Goal: Information Seeking & Learning: Learn about a topic

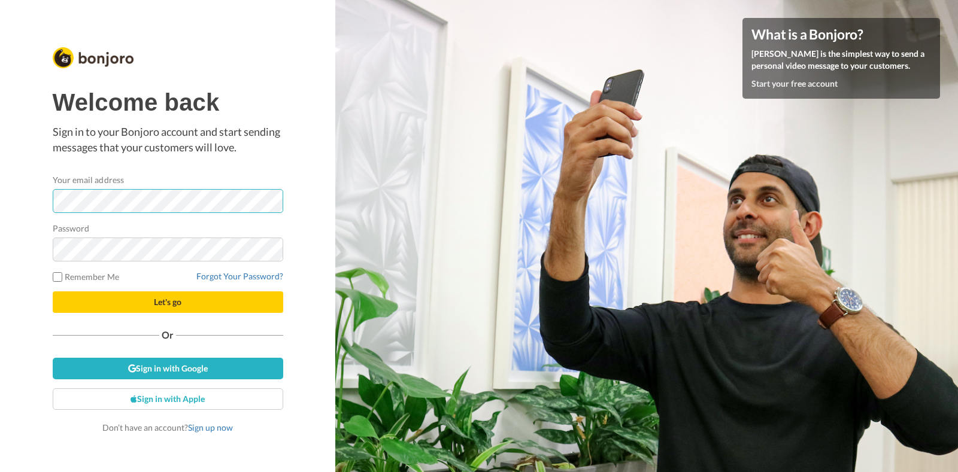
click at [53, 291] on button "Let's go" at bounding box center [168, 302] width 230 height 22
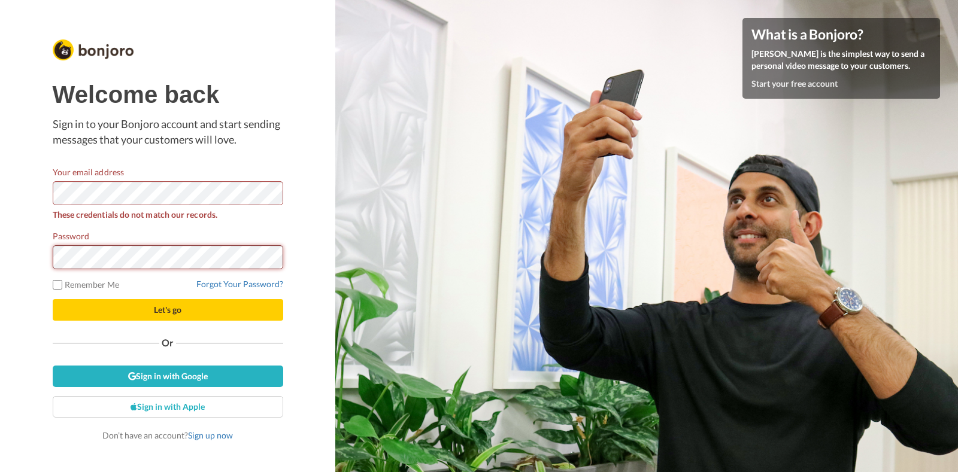
click at [53, 299] on button "Let's go" at bounding box center [168, 310] width 230 height 22
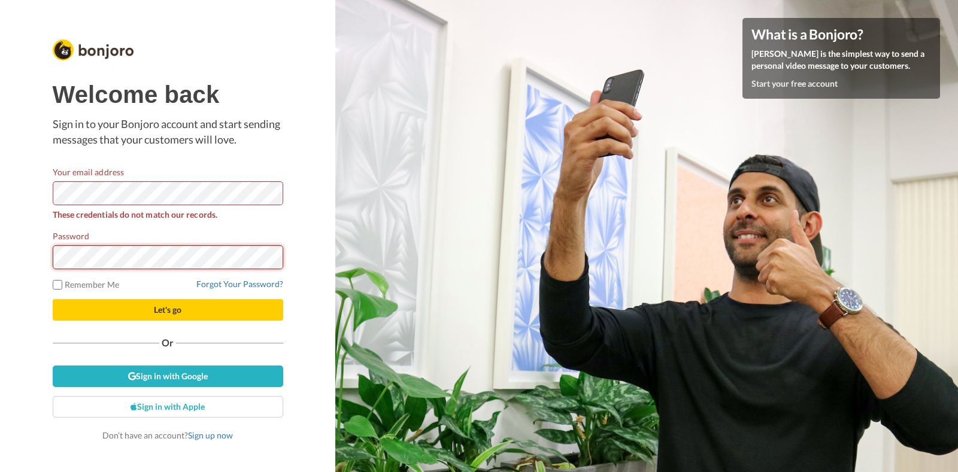
click at [53, 299] on button "Let's go" at bounding box center [168, 310] width 230 height 22
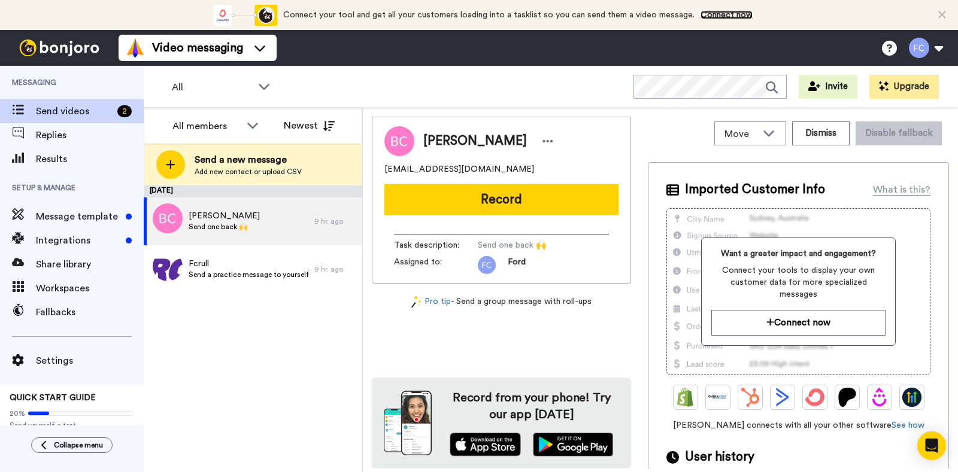
click at [730, 12] on link "Connect now" at bounding box center [726, 15] width 52 height 8
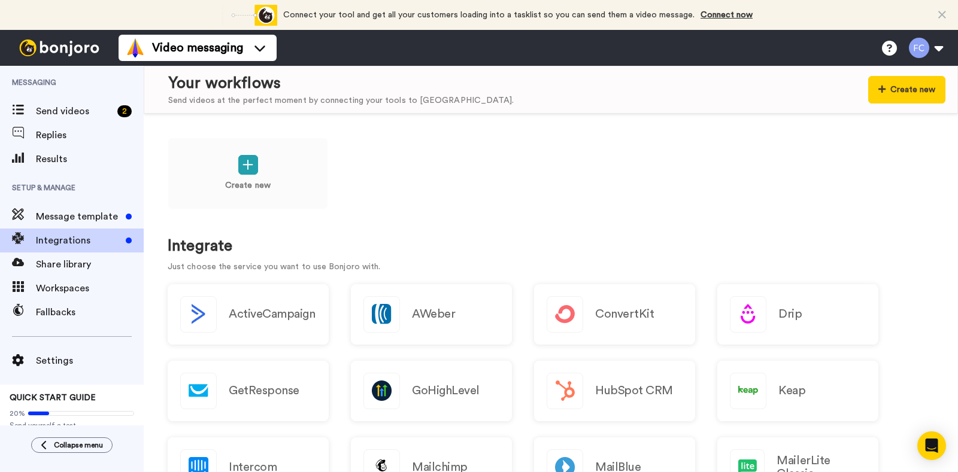
click at [944, 14] on icon at bounding box center [942, 15] width 8 height 12
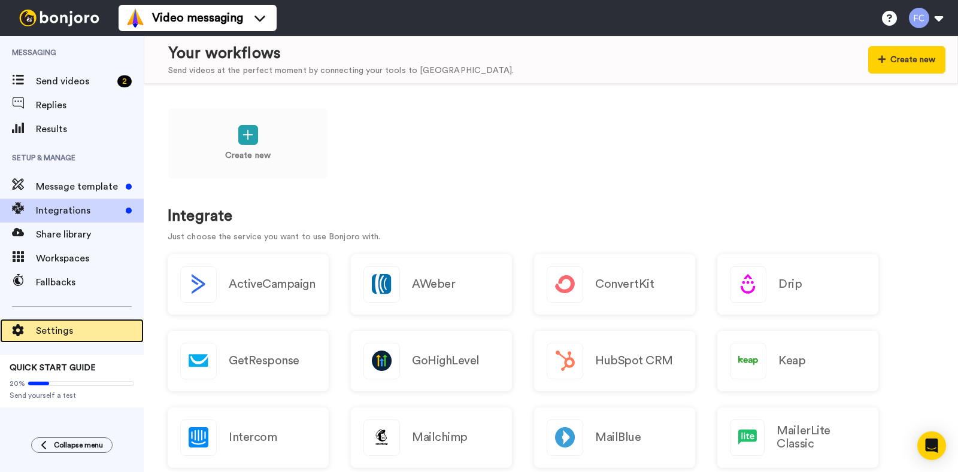
click at [50, 329] on span "Settings" at bounding box center [90, 331] width 108 height 14
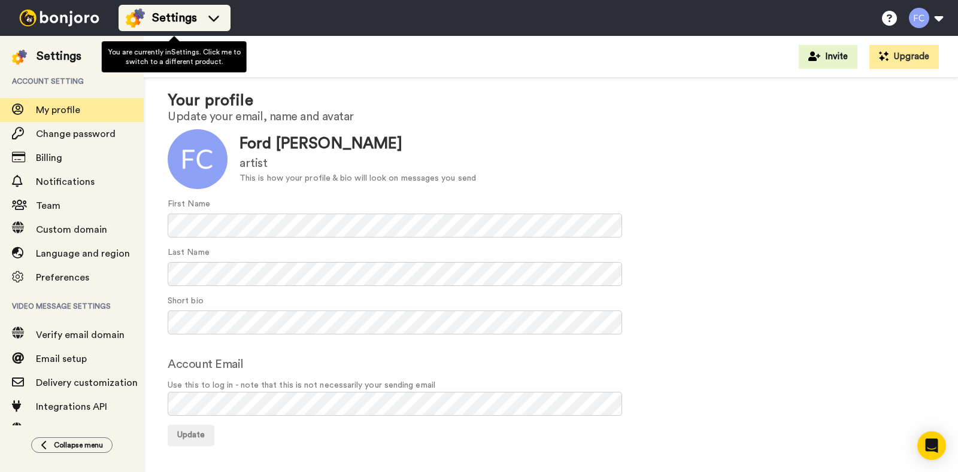
click at [207, 20] on icon at bounding box center [213, 18] width 19 height 12
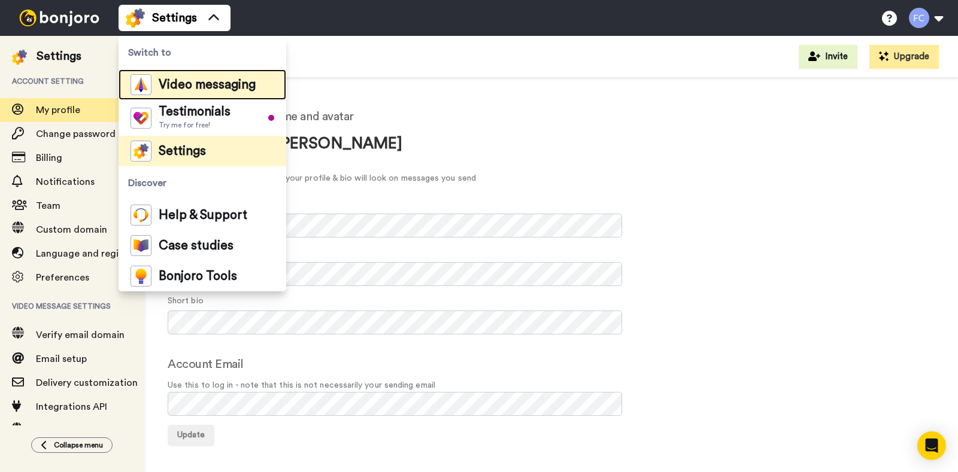
click at [187, 81] on span "Video messaging" at bounding box center [207, 85] width 97 height 12
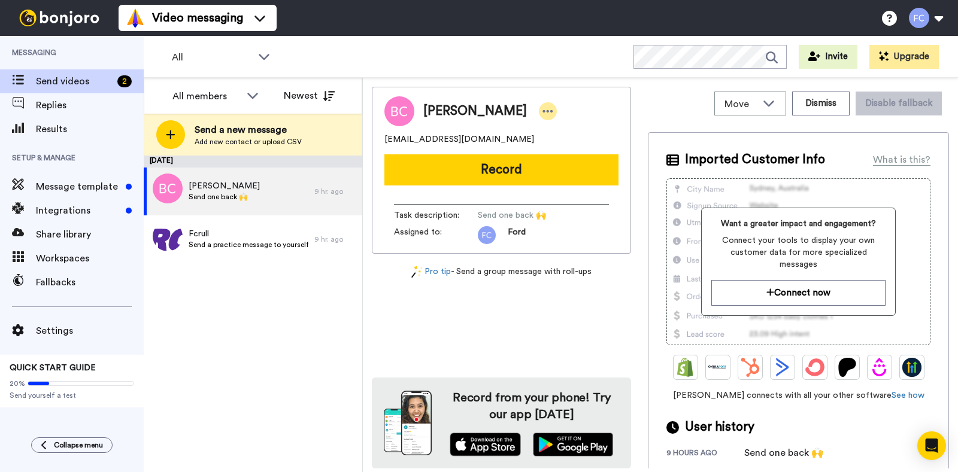
click at [543, 110] on icon at bounding box center [548, 111] width 10 height 2
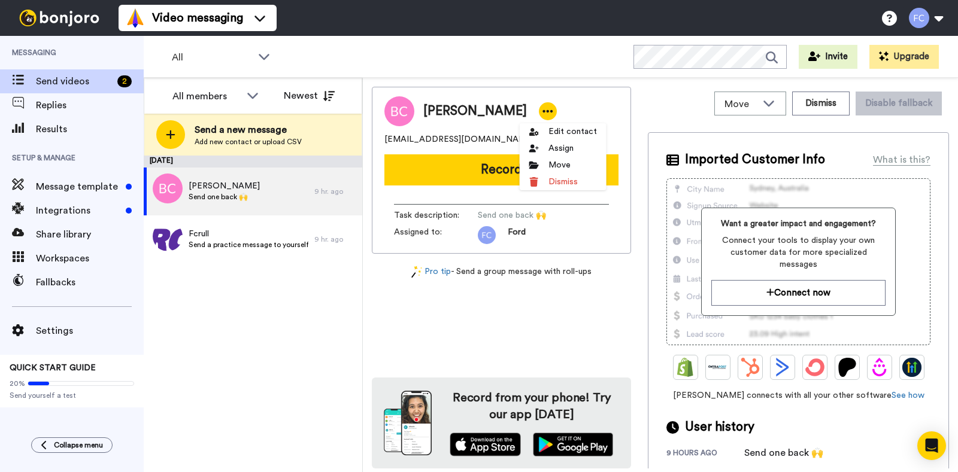
click at [543, 110] on icon at bounding box center [548, 111] width 10 height 2
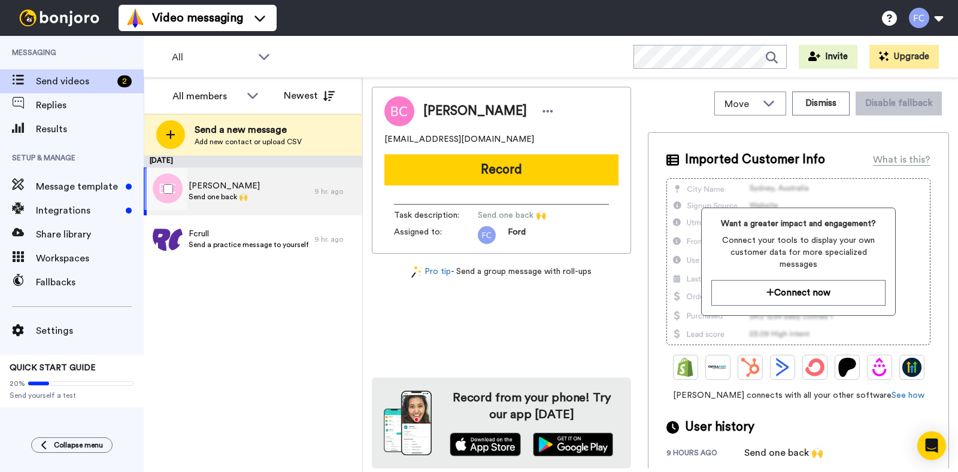
click at [219, 195] on span "Send one back 🙌" at bounding box center [224, 197] width 71 height 10
click at [761, 99] on icon at bounding box center [768, 103] width 14 height 12
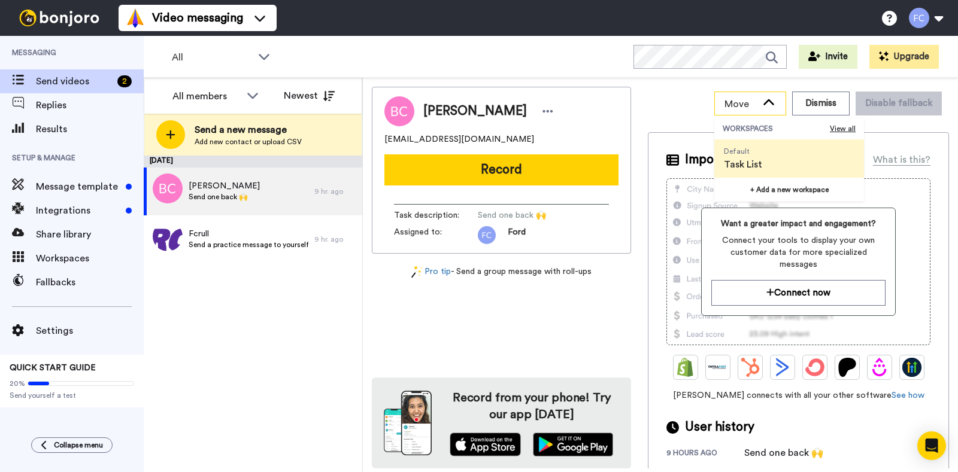
click at [761, 99] on icon at bounding box center [768, 103] width 14 height 12
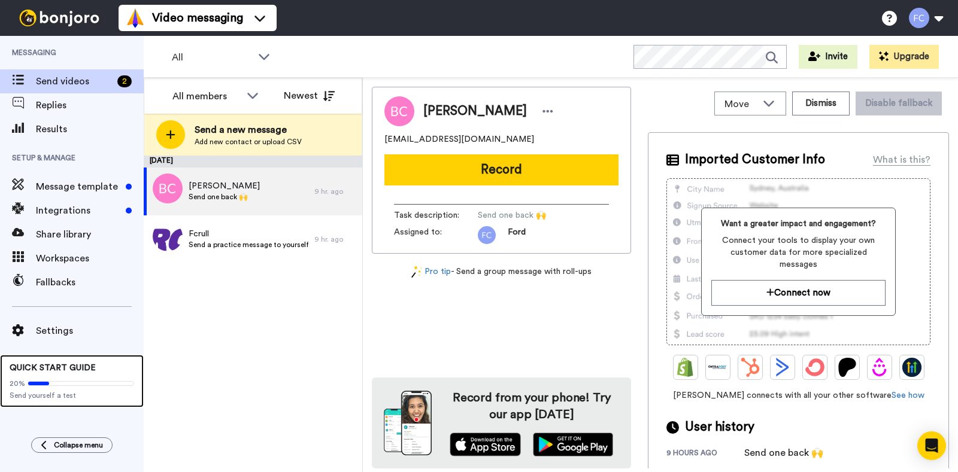
click at [31, 378] on div "20% Send yourself a test" at bounding box center [72, 387] width 124 height 26
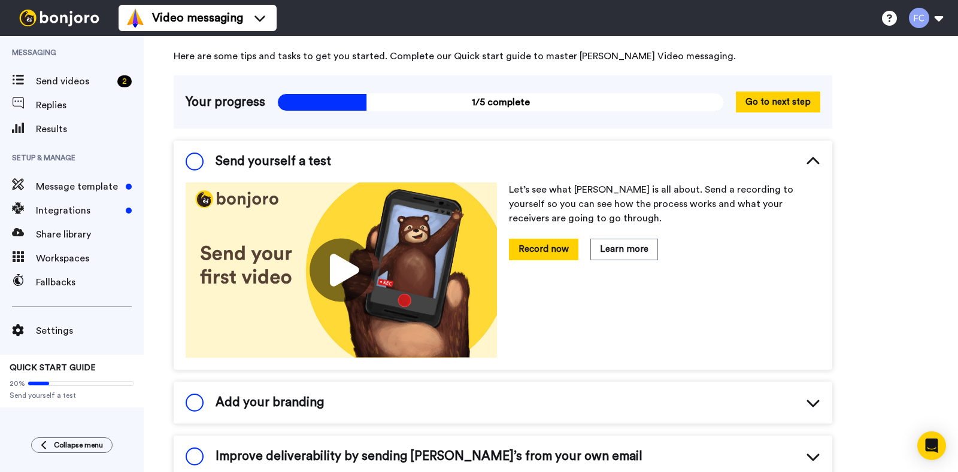
scroll to position [42, 0]
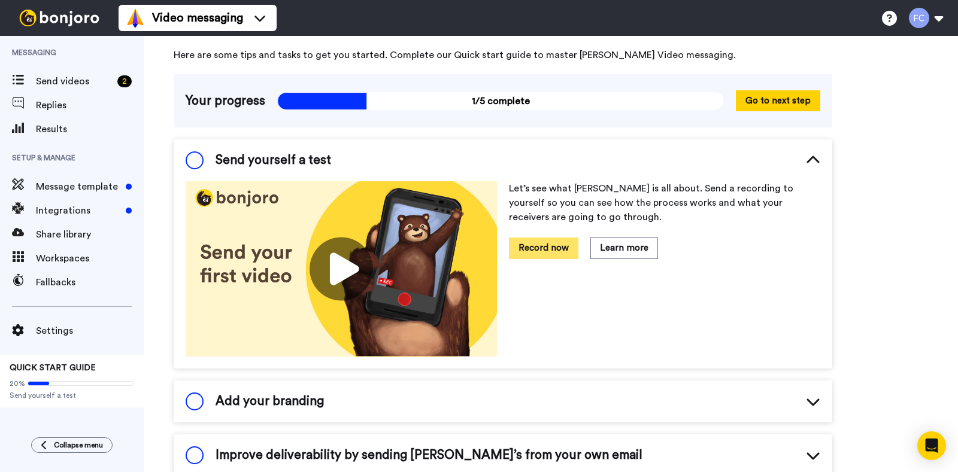
click at [546, 250] on button "Record now" at bounding box center [543, 248] width 69 height 21
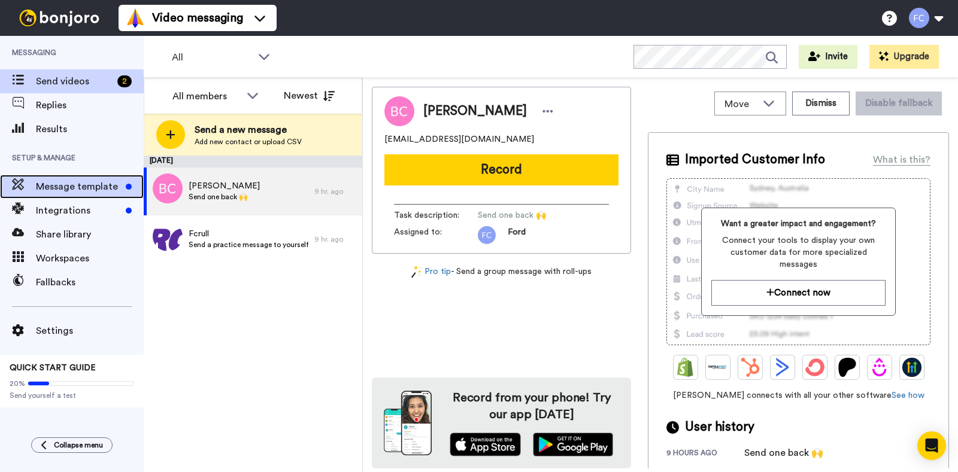
click at [87, 181] on span "Message template" at bounding box center [78, 187] width 85 height 14
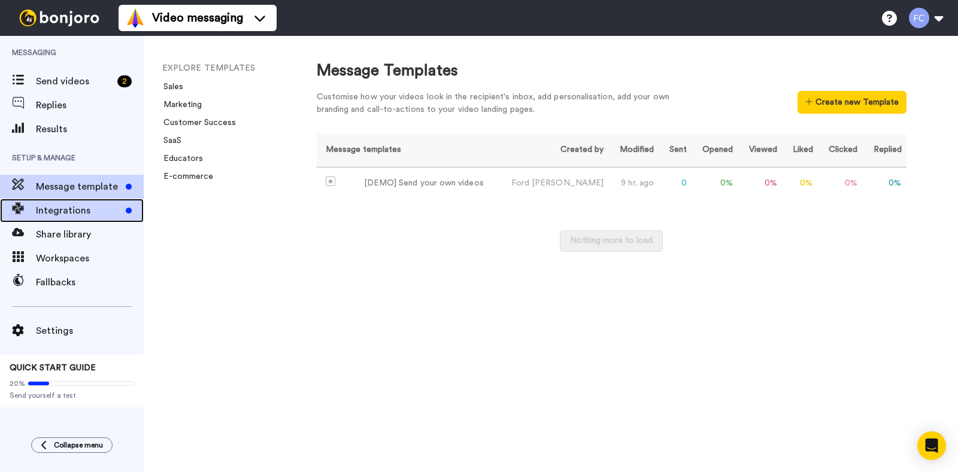
click at [50, 211] on span "Integrations" at bounding box center [78, 210] width 85 height 14
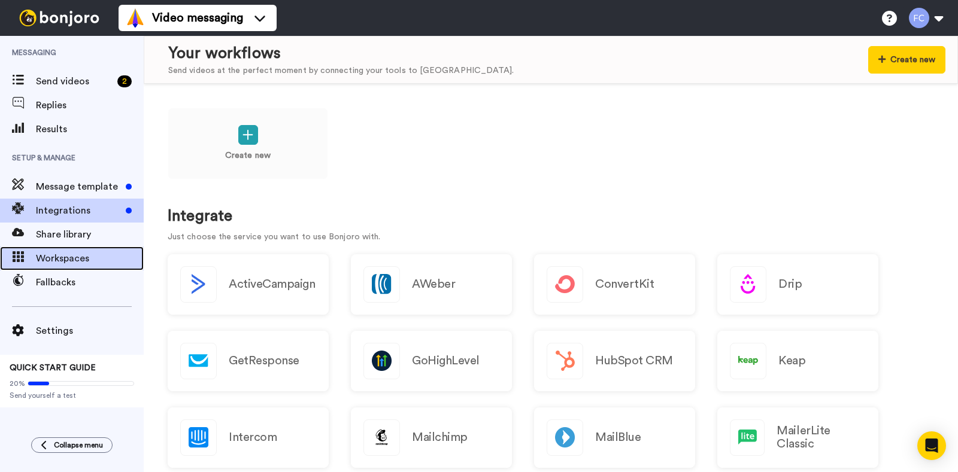
click at [70, 254] on span "Workspaces" at bounding box center [90, 258] width 108 height 14
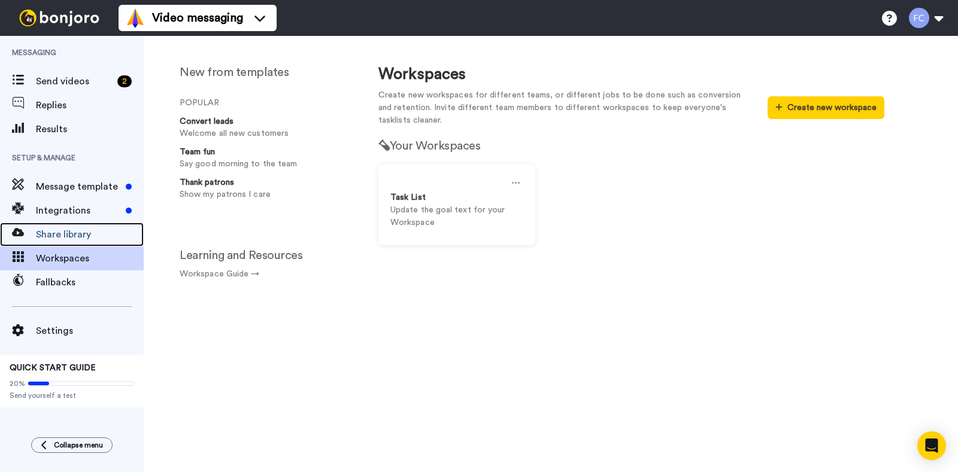
click at [70, 232] on span "Share library" at bounding box center [90, 234] width 108 height 14
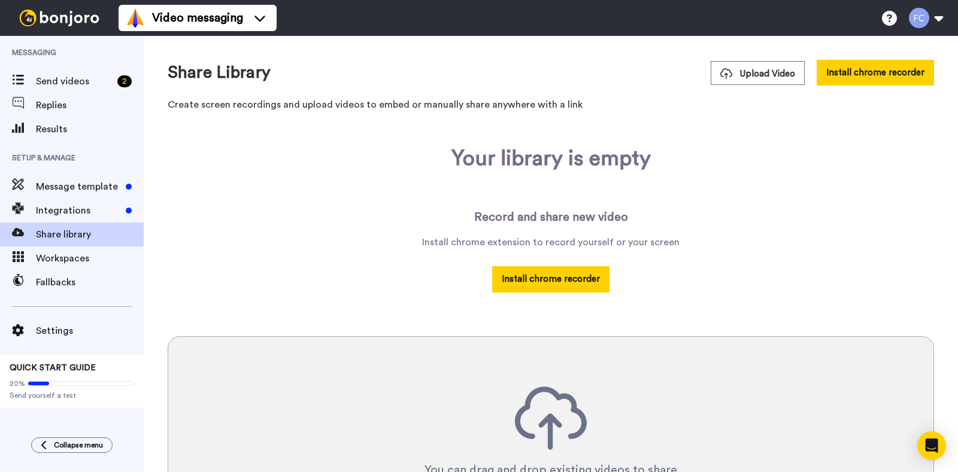
click at [153, 169] on div "Share Library Upload Video Install chrome recorder Create screen recordings and…" at bounding box center [551, 334] width 814 height 597
click at [52, 378] on div "20% Send yourself a test" at bounding box center [72, 387] width 124 height 26
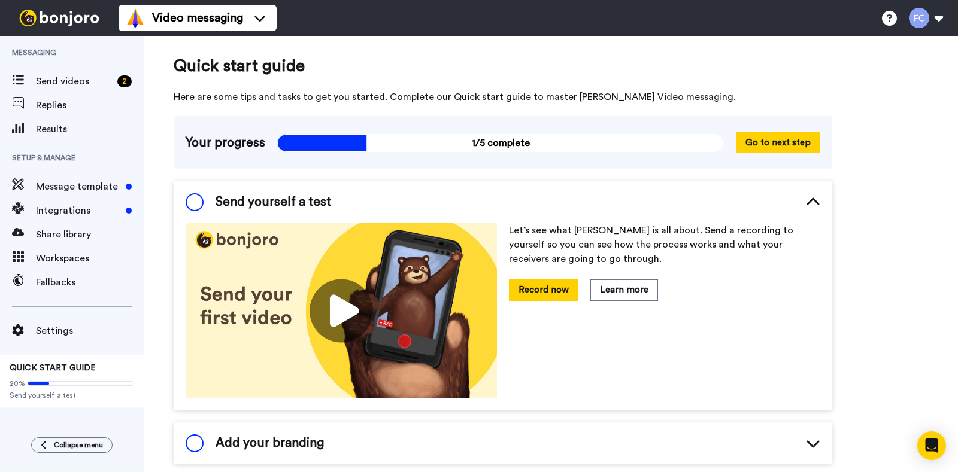
click at [341, 303] on img at bounding box center [341, 310] width 311 height 175
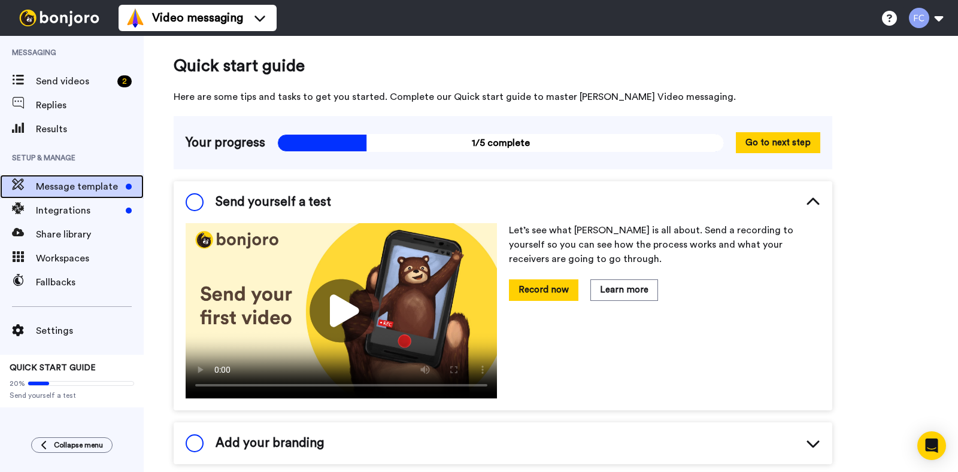
click at [53, 181] on span "Message template" at bounding box center [78, 187] width 85 height 14
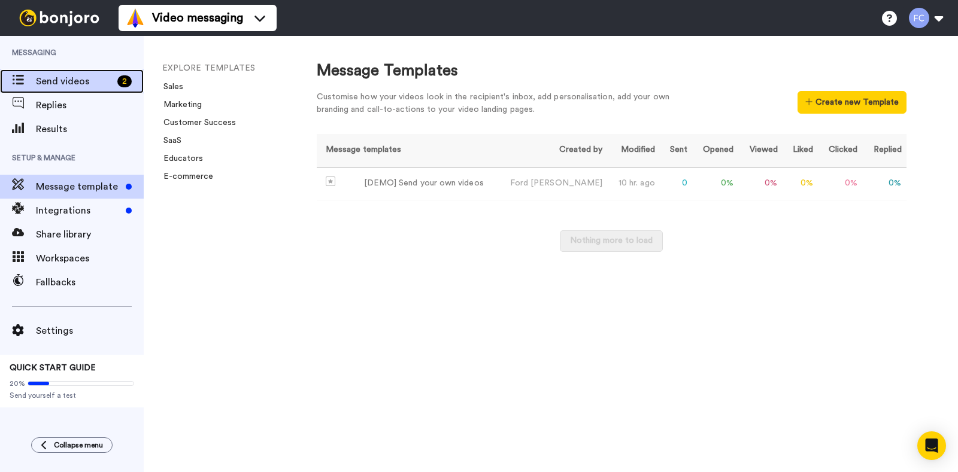
click at [46, 82] on span "Send videos" at bounding box center [74, 81] width 77 height 14
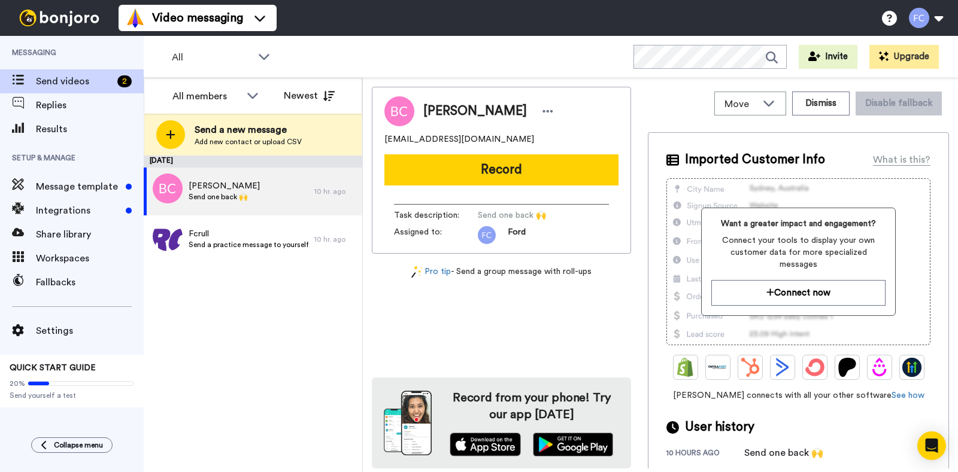
click at [367, 82] on div "Move WORKSPACES View all Default Task List + Add a new workspace Dismiss Disabl…" at bounding box center [660, 275] width 595 height 394
click at [636, 85] on div "Move WORKSPACES View all Default Task List + Add a new workspace Dismiss Disabl…" at bounding box center [660, 275] width 595 height 394
click at [40, 373] on div "QUICK START GUIDE 20% Send yourself a test" at bounding box center [72, 381] width 144 height 53
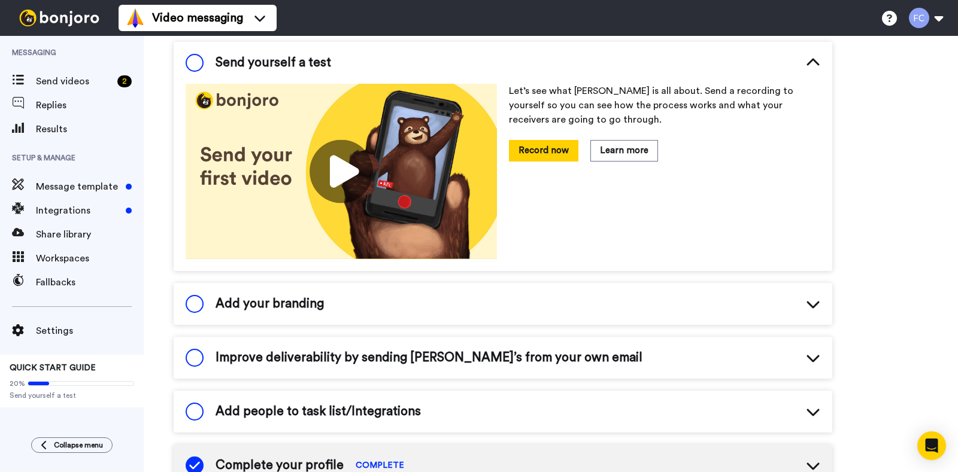
scroll to position [114, 0]
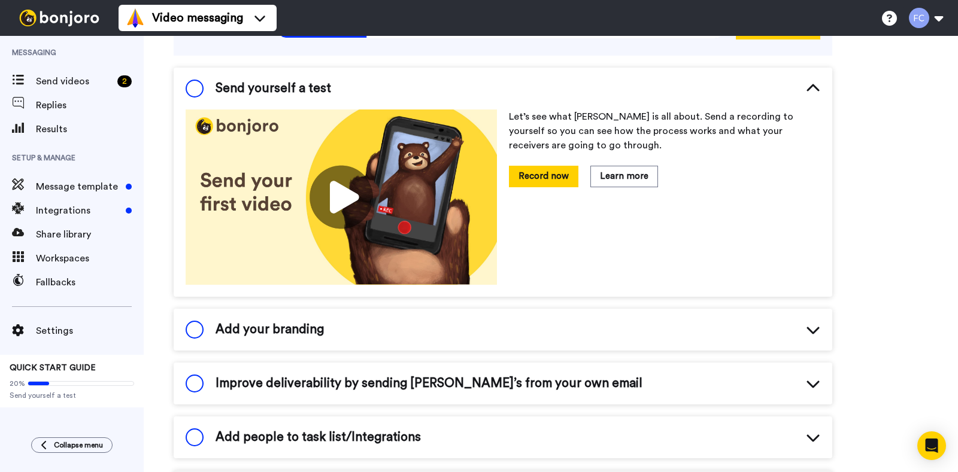
click at [192, 89] on span at bounding box center [195, 89] width 18 height 18
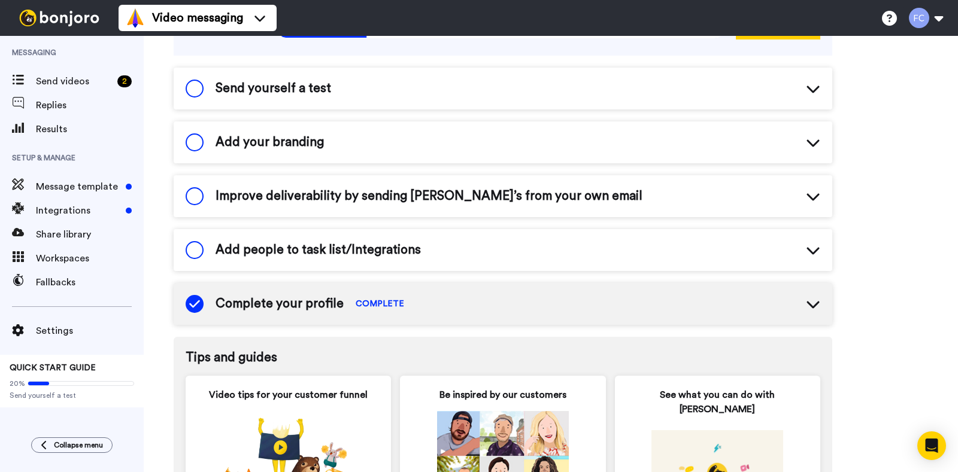
click at [204, 141] on div "Add your branding" at bounding box center [255, 142] width 138 height 18
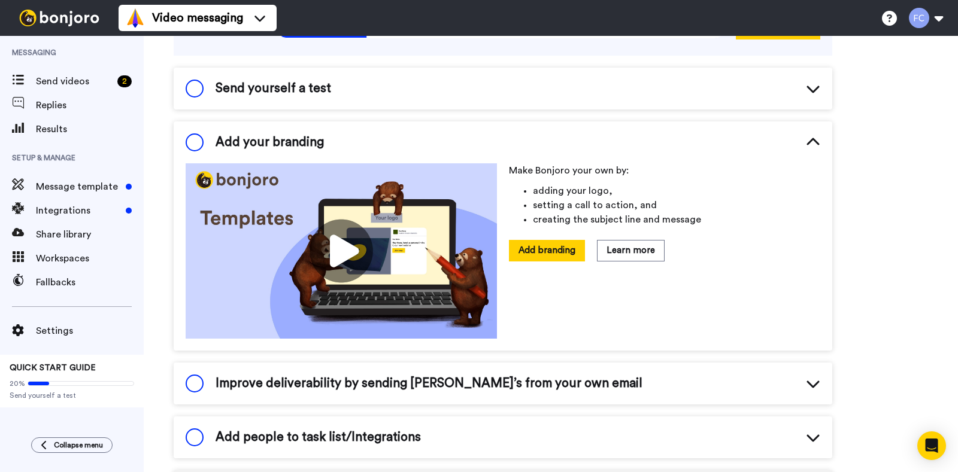
click at [226, 136] on span "Add your branding" at bounding box center [269, 142] width 108 height 18
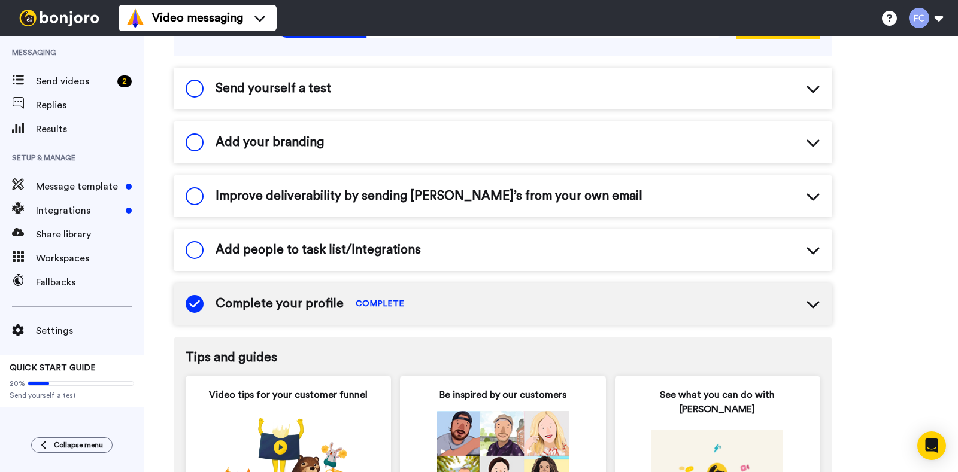
click at [351, 253] on span "Add people to task list/Integrations" at bounding box center [317, 250] width 205 height 18
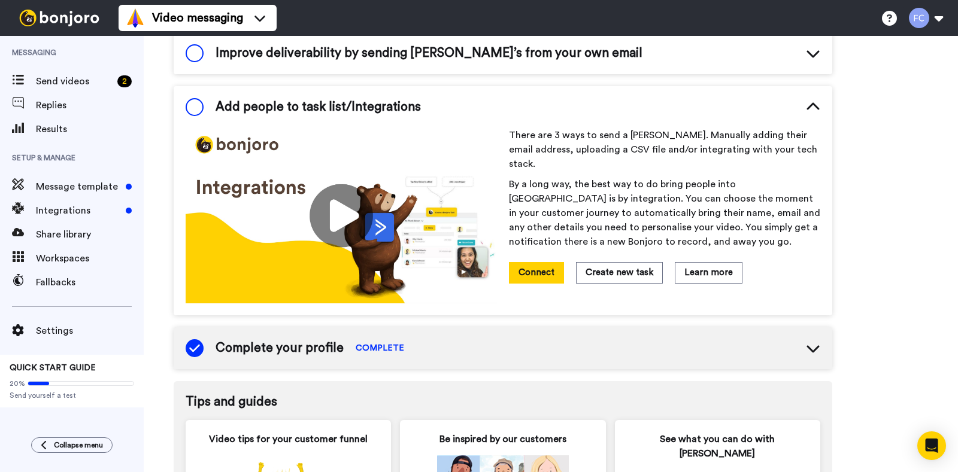
scroll to position [257, 0]
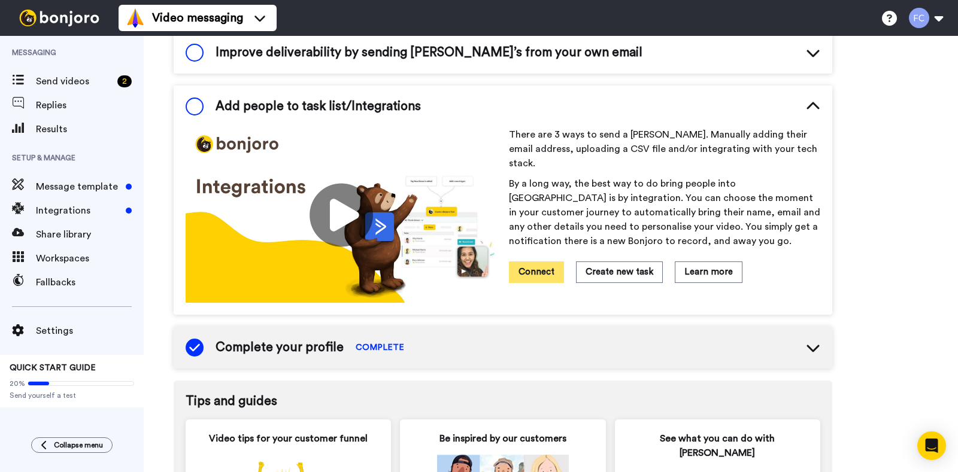
click at [545, 262] on button "Connect" at bounding box center [536, 272] width 55 height 21
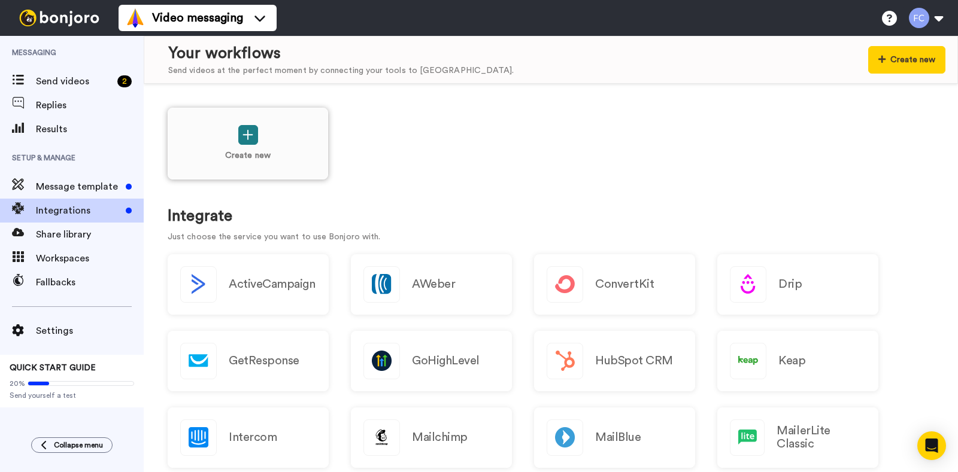
click at [253, 139] on icon at bounding box center [247, 135] width 11 height 13
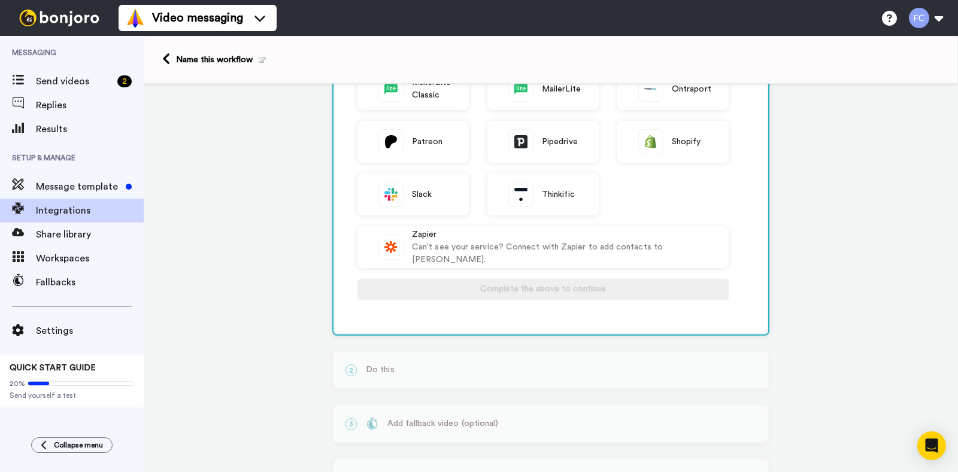
scroll to position [386, 0]
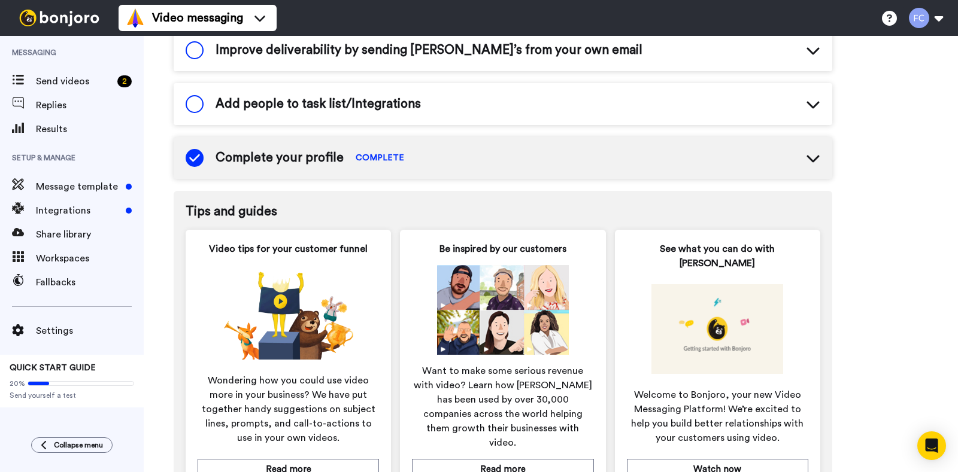
scroll to position [473, 0]
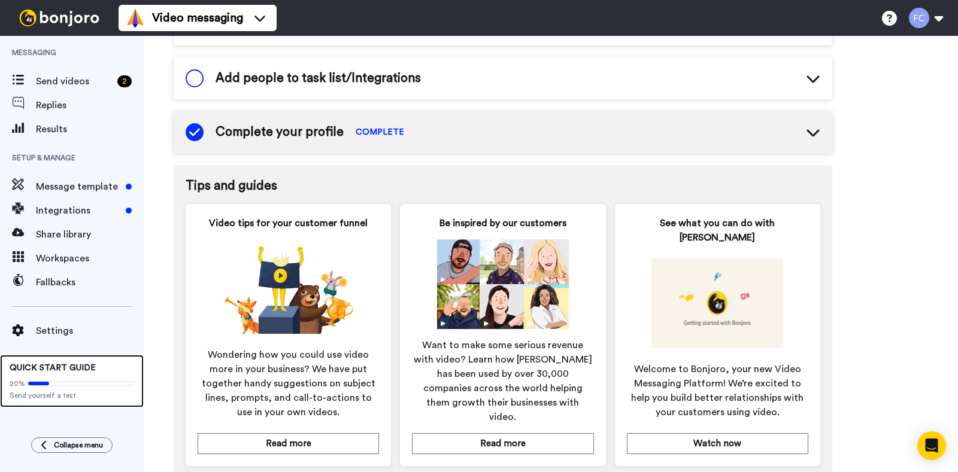
click at [85, 384] on span at bounding box center [81, 383] width 107 height 5
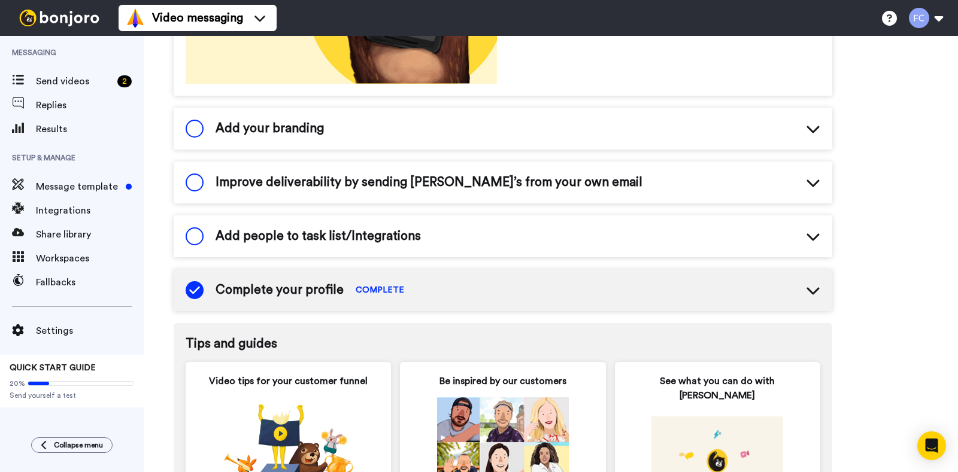
scroll to position [279, 0]
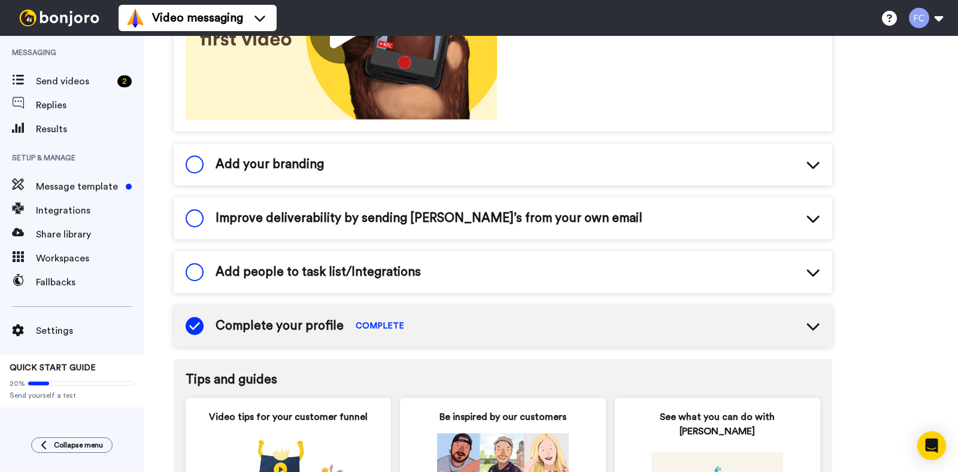
click at [816, 272] on icon at bounding box center [812, 272] width 13 height 7
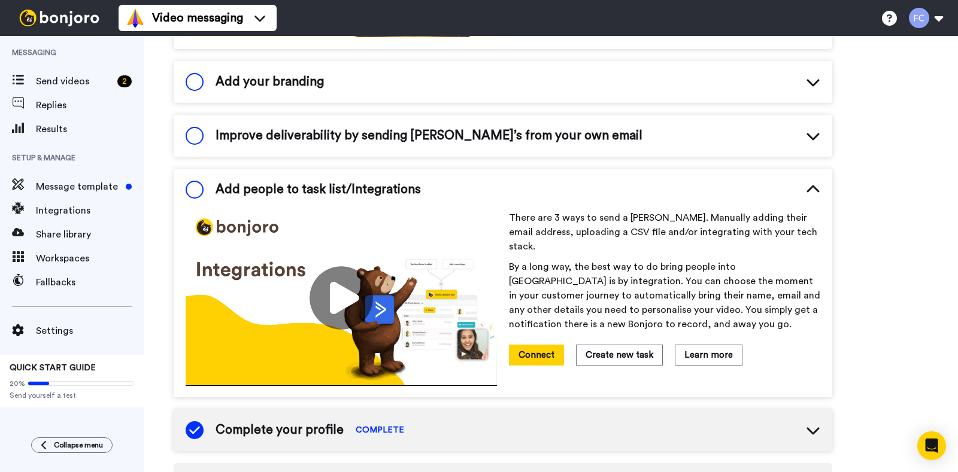
scroll to position [423, 0]
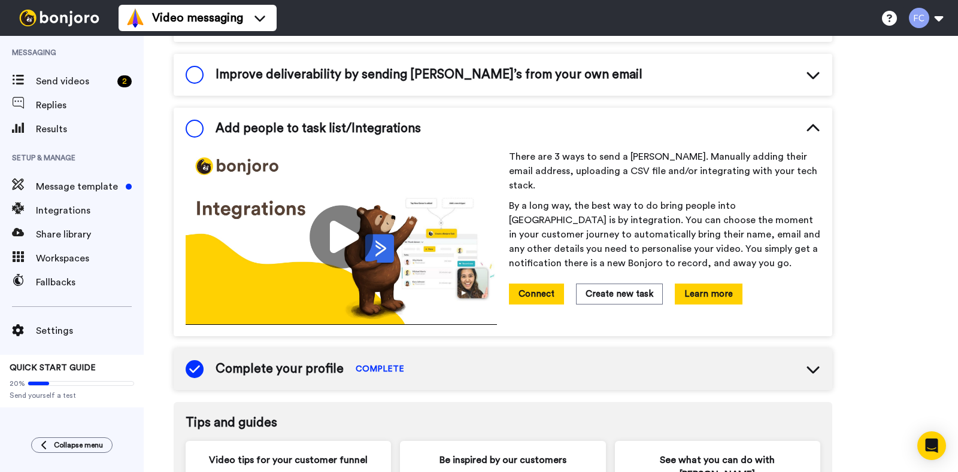
click at [693, 284] on button "Learn more" at bounding box center [709, 294] width 68 height 21
click at [855, 172] on div "Quick start guide Here are some tips and tasks to get you started. Complete our…" at bounding box center [551, 179] width 814 height 1132
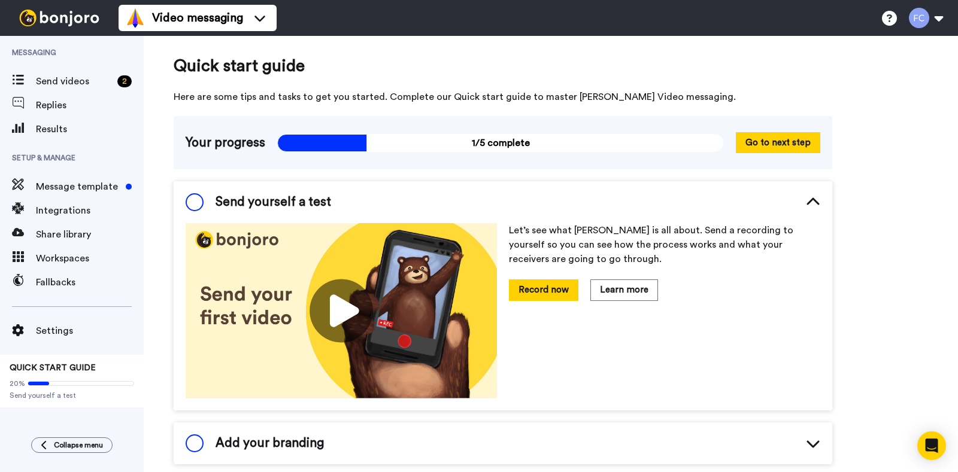
scroll to position [359, 0]
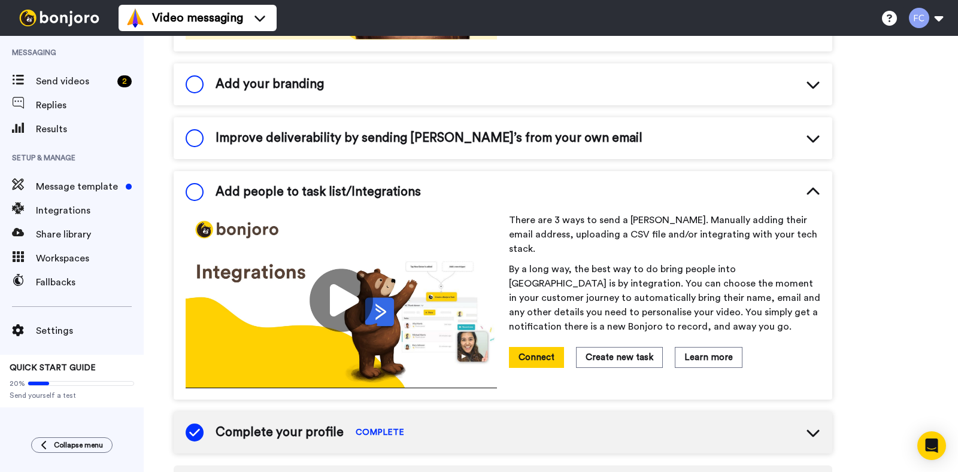
click at [891, 280] on div "Quick start guide Here are some tips and tasks to get you started. Complete our…" at bounding box center [551, 243] width 814 height 1132
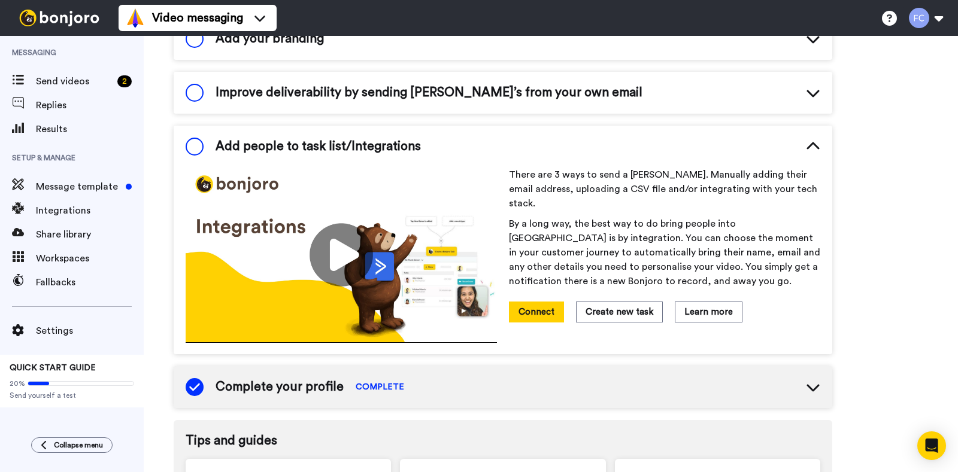
scroll to position [394, 0]
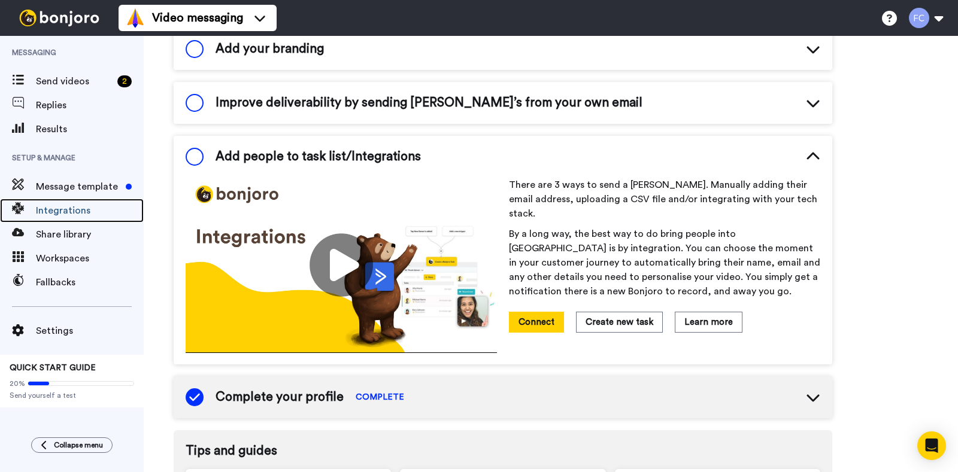
click at [54, 209] on span "Integrations" at bounding box center [90, 210] width 108 height 14
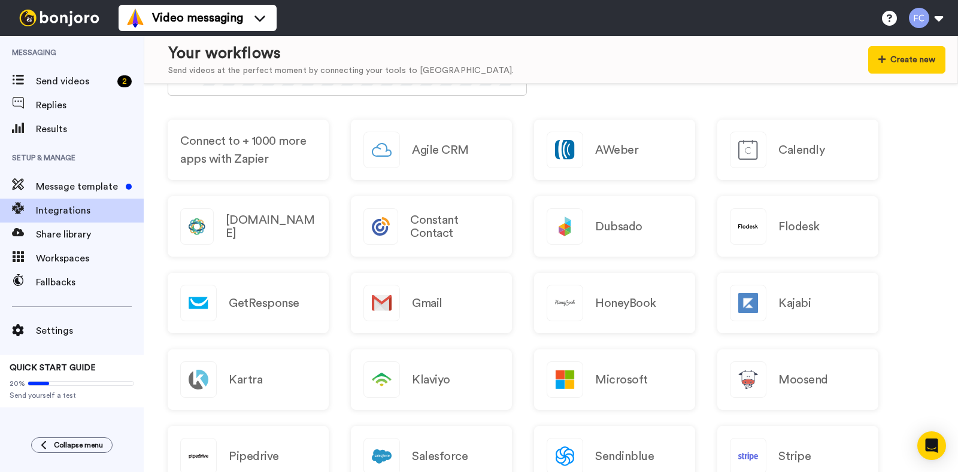
scroll to position [697, 0]
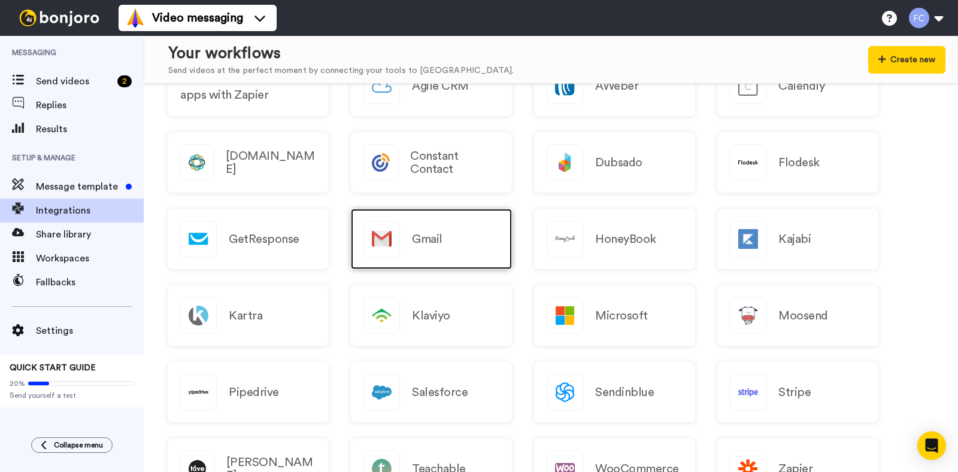
click at [454, 236] on div "Gmail" at bounding box center [431, 239] width 161 height 60
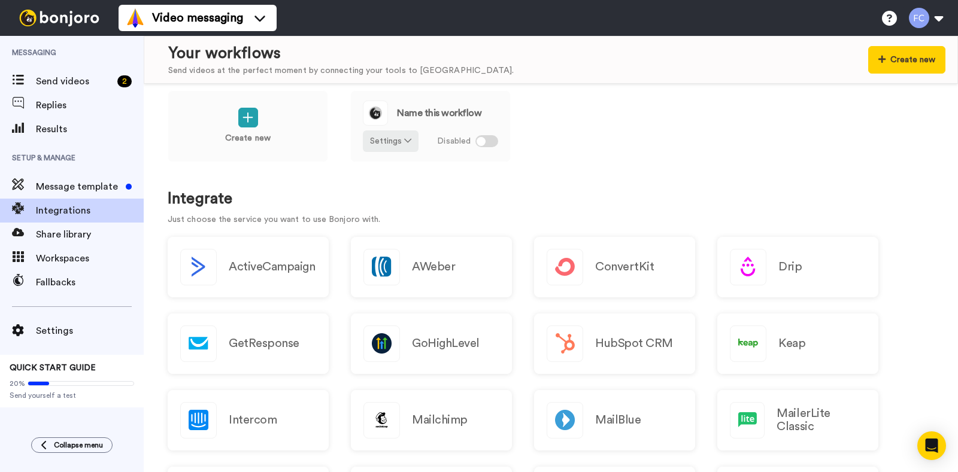
scroll to position [0, 0]
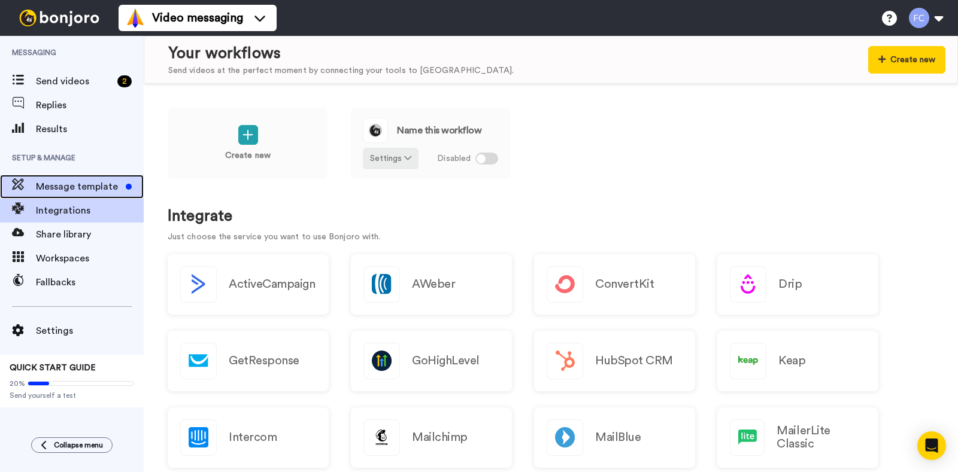
click at [87, 187] on span "Message template" at bounding box center [78, 187] width 85 height 14
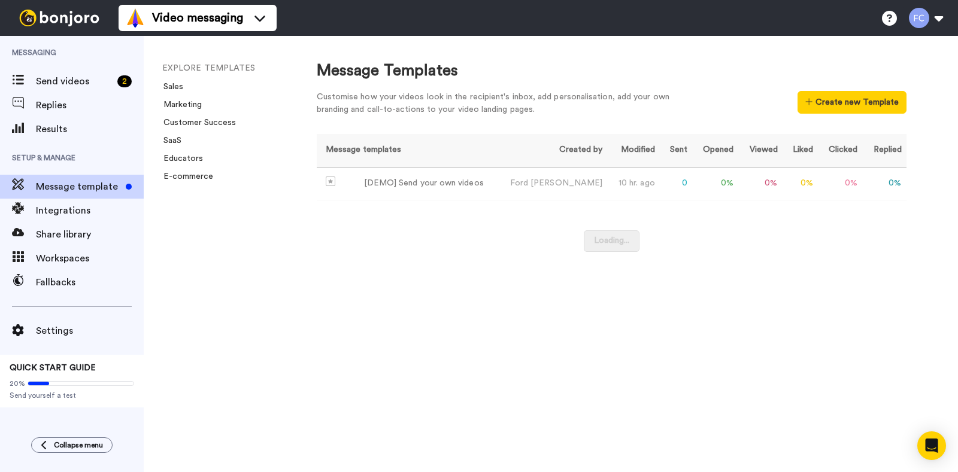
click at [60, 22] on img at bounding box center [59, 18] width 90 height 17
